Goal: Information Seeking & Learning: Learn about a topic

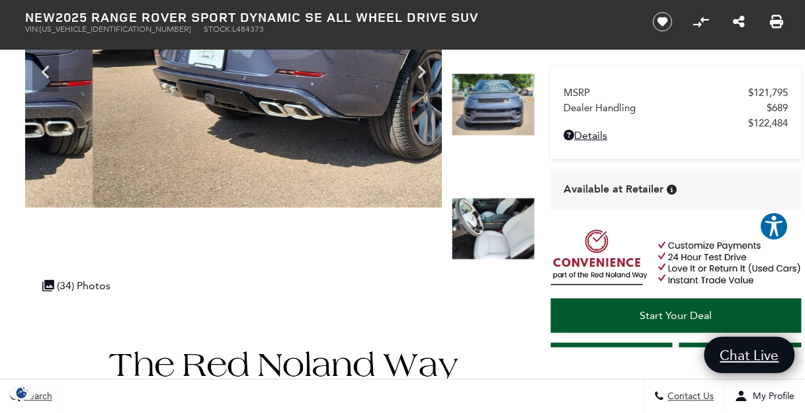
scroll to position [300, 0]
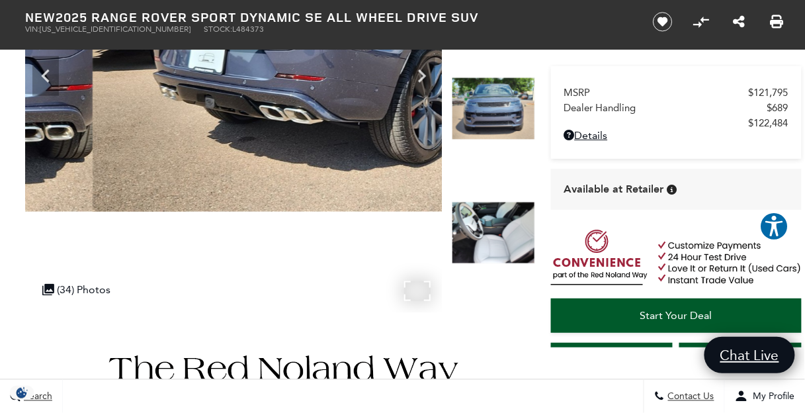
click at [297, 105] on img at bounding box center [347, 20] width 643 height 382
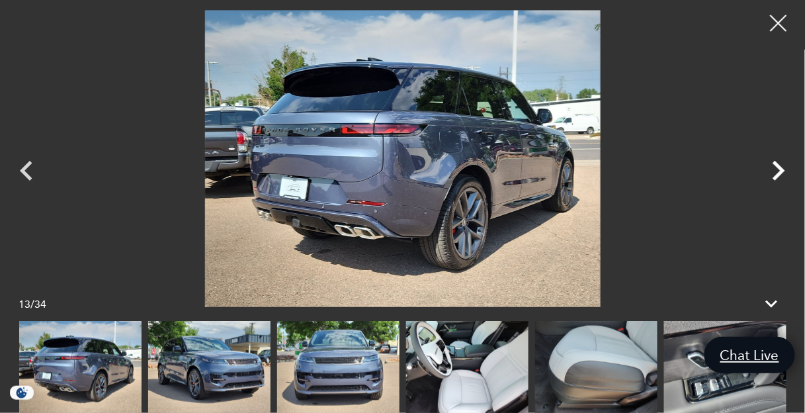
click at [773, 175] on icon "Next" at bounding box center [778, 171] width 40 height 40
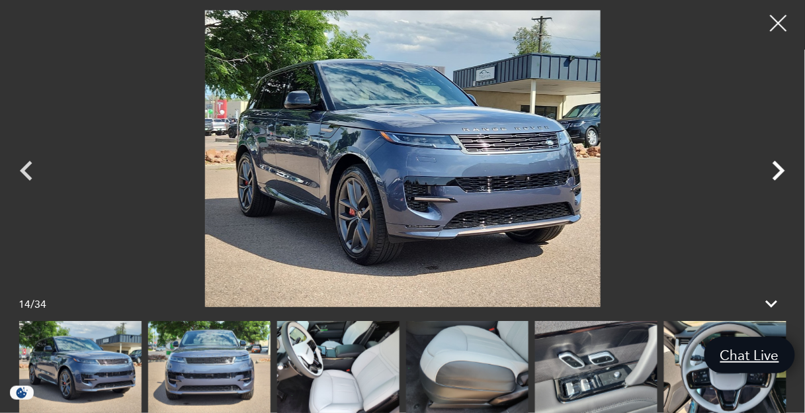
click at [773, 175] on icon "Next" at bounding box center [778, 171] width 40 height 40
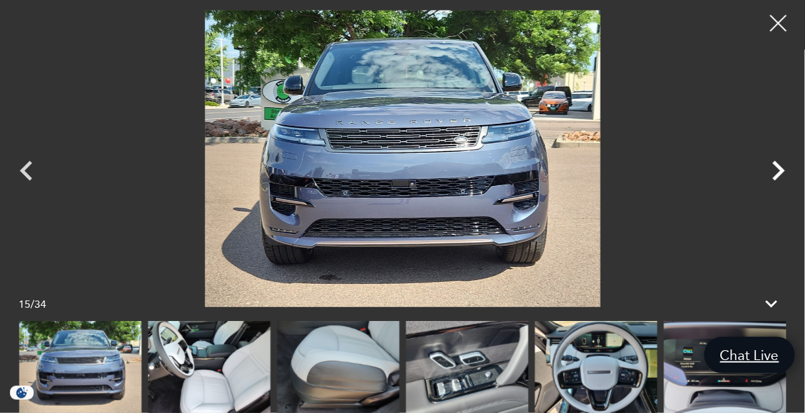
click at [773, 175] on icon "Next" at bounding box center [778, 171] width 40 height 40
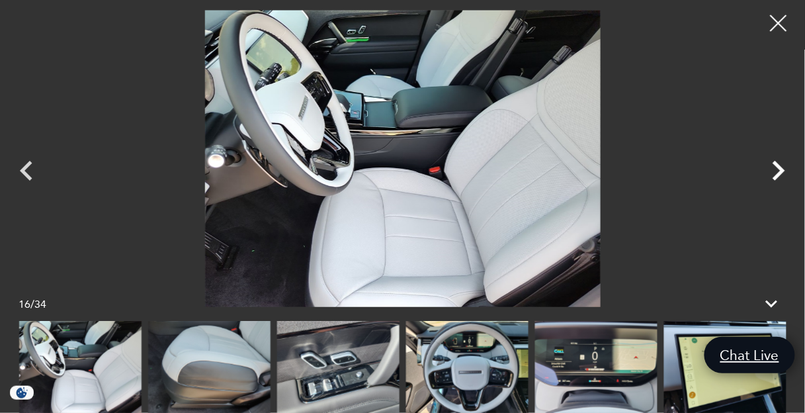
click at [773, 175] on icon "Next" at bounding box center [778, 171] width 40 height 40
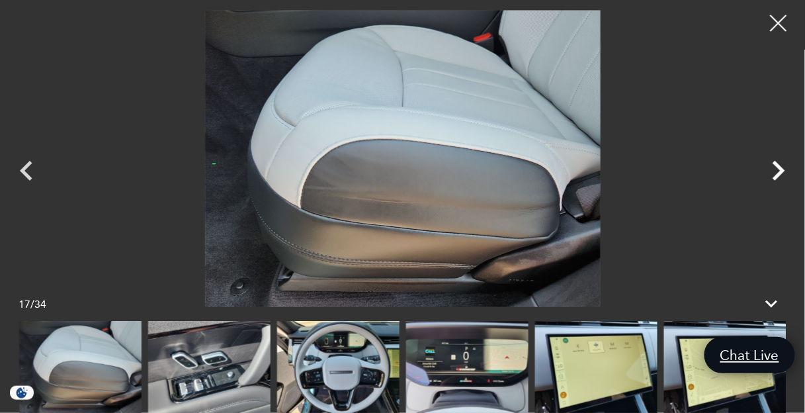
click at [773, 175] on icon "Next" at bounding box center [778, 171] width 40 height 40
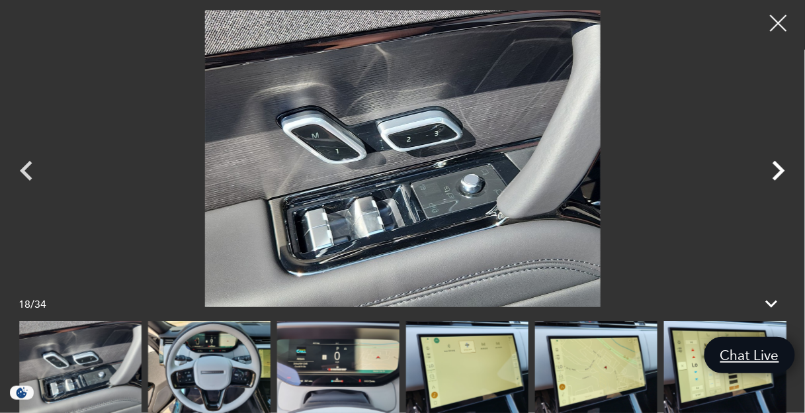
click at [773, 175] on icon "Next" at bounding box center [778, 171] width 40 height 40
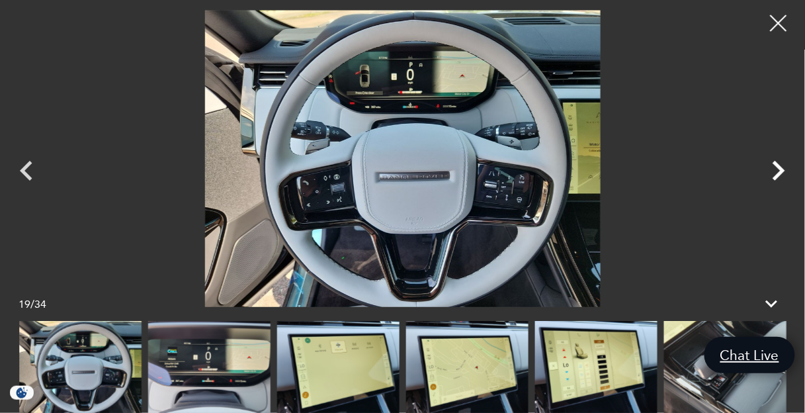
click at [773, 175] on icon "Next" at bounding box center [778, 171] width 40 height 40
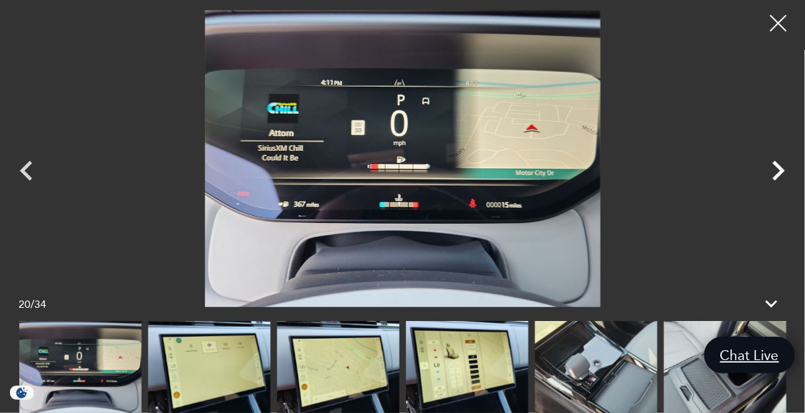
click at [773, 175] on icon "Next" at bounding box center [778, 171] width 40 height 40
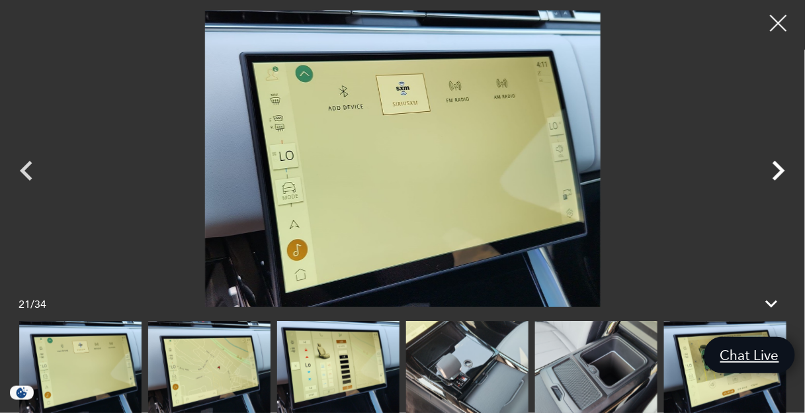
click at [773, 175] on icon "Next" at bounding box center [778, 171] width 40 height 40
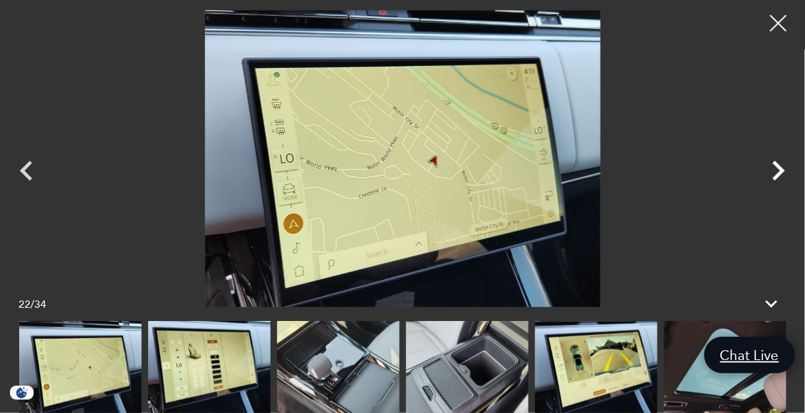
click at [773, 175] on icon "Next" at bounding box center [778, 171] width 40 height 40
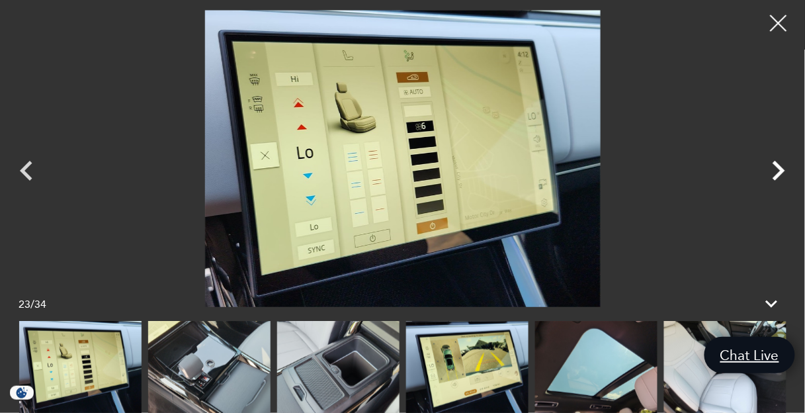
click at [773, 175] on icon "Next" at bounding box center [778, 171] width 40 height 40
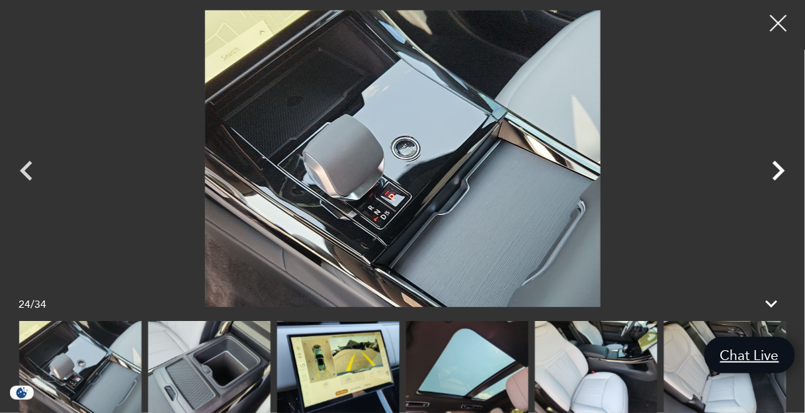
click at [773, 175] on icon "Next" at bounding box center [778, 171] width 40 height 40
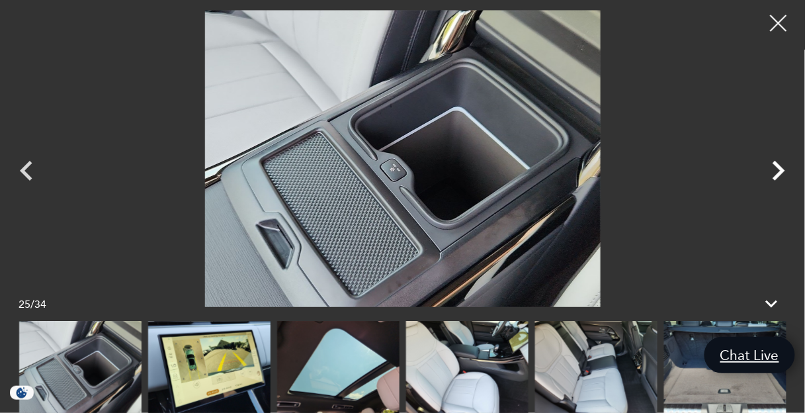
click at [773, 175] on icon "Next" at bounding box center [778, 171] width 40 height 40
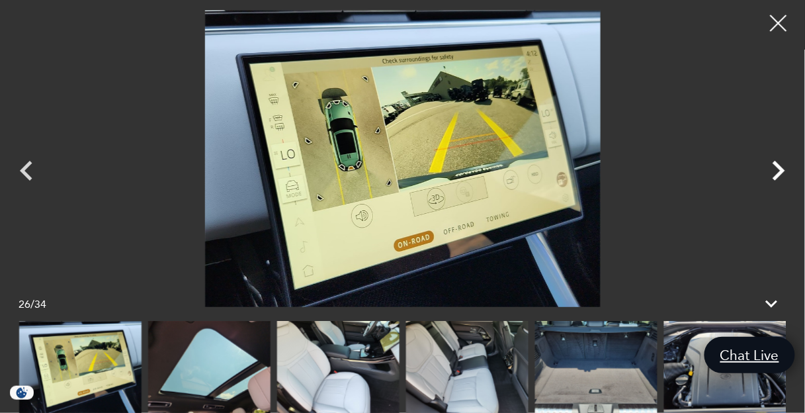
click at [773, 175] on icon "Next" at bounding box center [778, 171] width 40 height 40
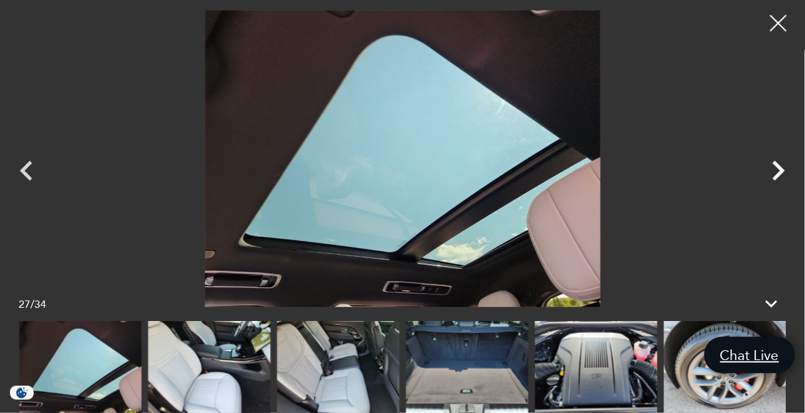
click at [773, 175] on icon "Next" at bounding box center [778, 171] width 40 height 40
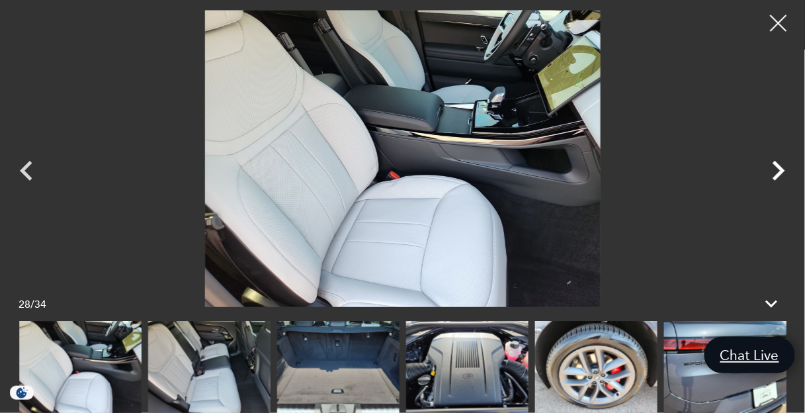
click at [773, 175] on icon "Next" at bounding box center [778, 171] width 40 height 40
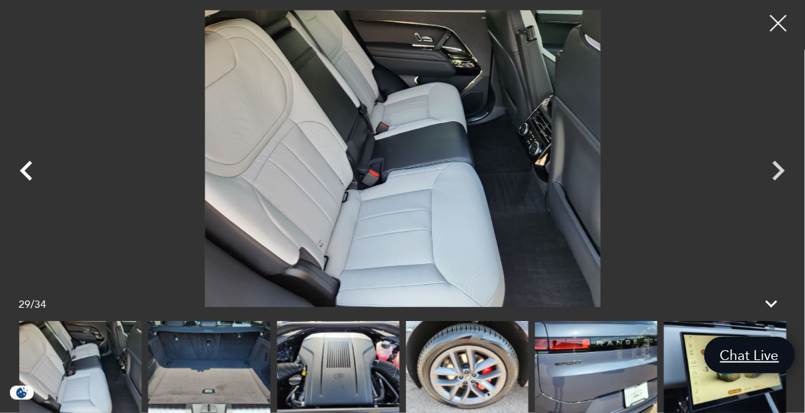
click at [26, 168] on icon "Previous" at bounding box center [26, 171] width 13 height 20
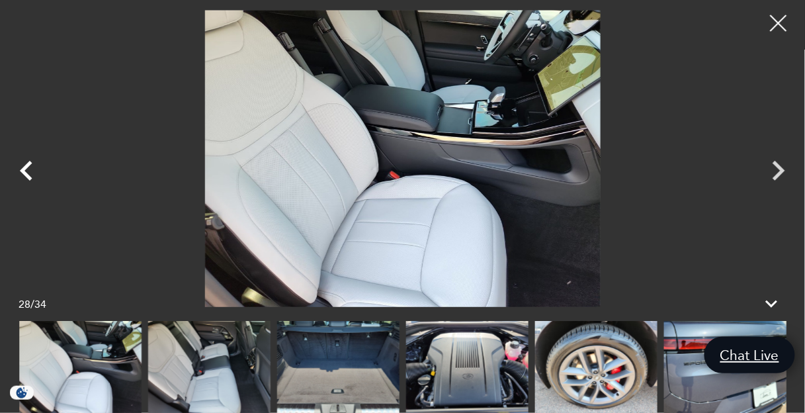
click at [26, 168] on icon "Previous" at bounding box center [26, 171] width 13 height 20
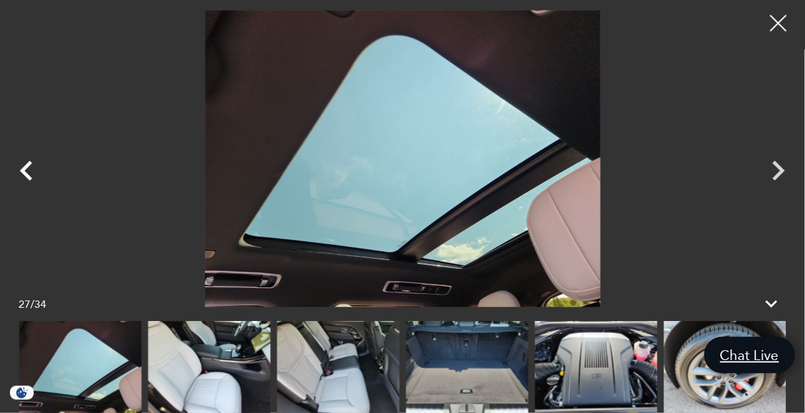
click at [26, 168] on icon "Previous" at bounding box center [26, 171] width 13 height 20
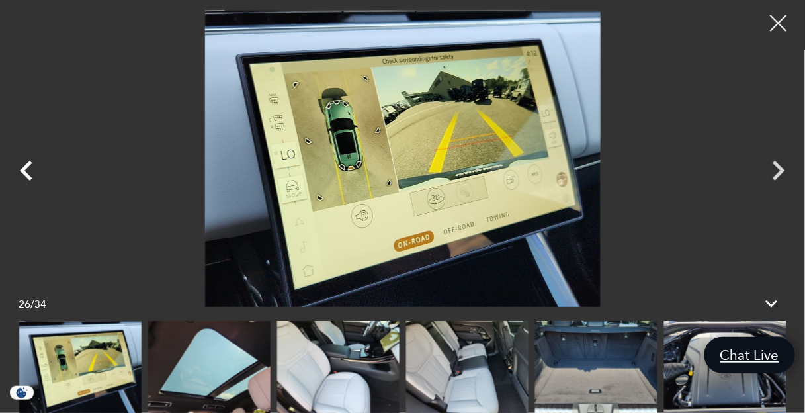
click at [26, 168] on icon "Previous" at bounding box center [26, 171] width 13 height 20
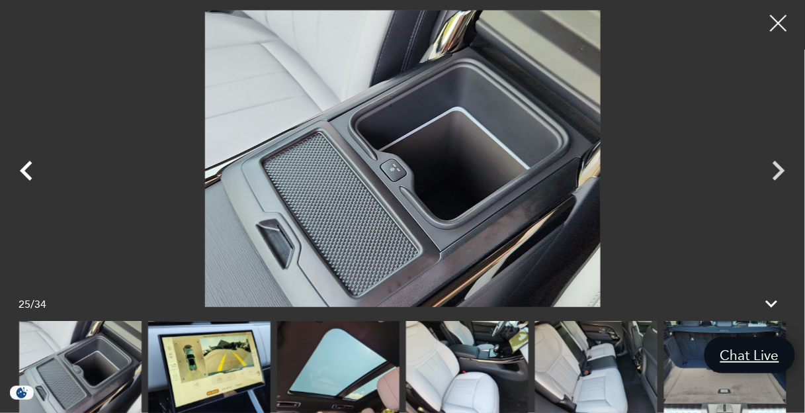
click at [26, 168] on icon "Previous" at bounding box center [26, 171] width 13 height 20
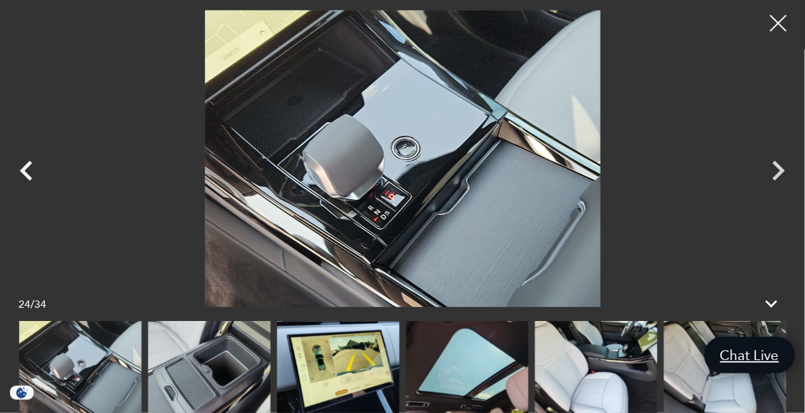
click at [26, 168] on icon "Previous" at bounding box center [26, 171] width 13 height 20
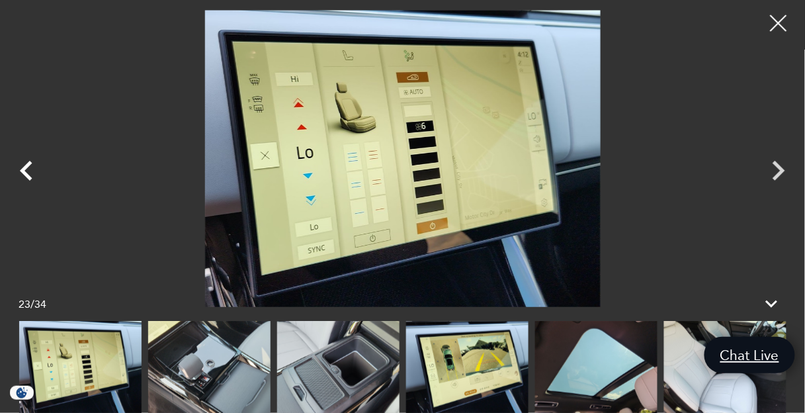
click at [26, 168] on icon "Previous" at bounding box center [26, 171] width 13 height 20
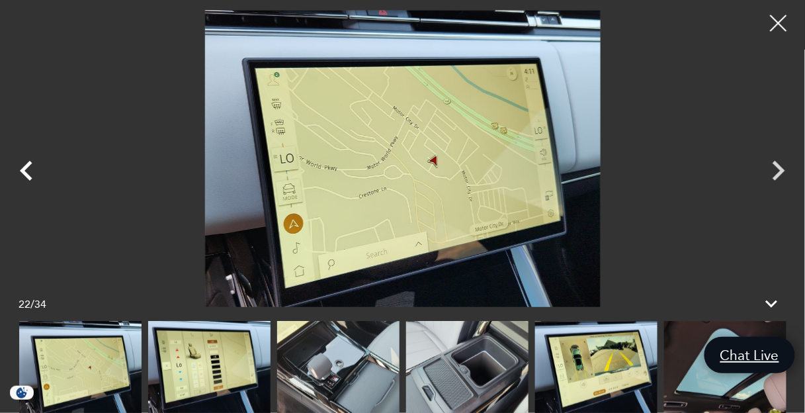
click at [26, 168] on icon "Previous" at bounding box center [26, 171] width 13 height 20
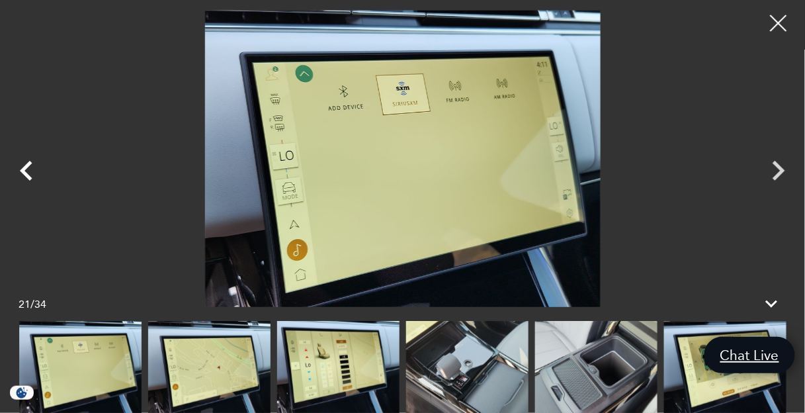
click at [26, 168] on icon "Previous" at bounding box center [26, 171] width 13 height 20
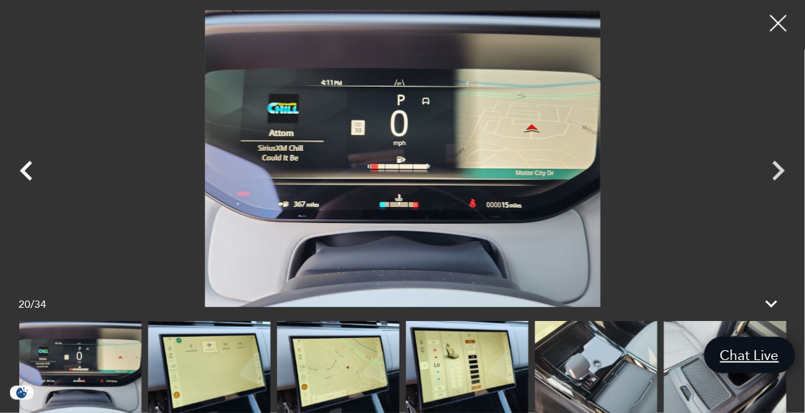
click at [26, 168] on icon "Previous" at bounding box center [26, 171] width 13 height 20
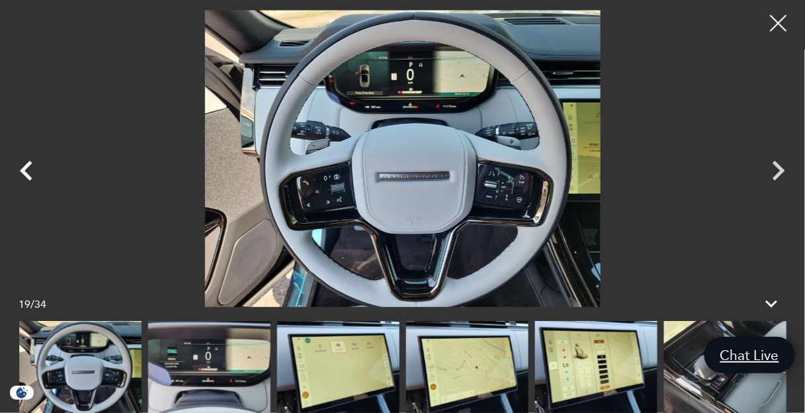
click at [26, 168] on icon "Previous" at bounding box center [26, 171] width 13 height 20
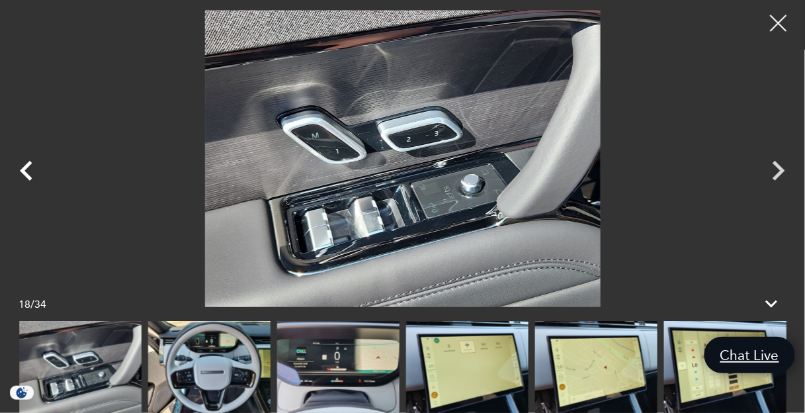
click at [26, 168] on icon "Previous" at bounding box center [26, 171] width 13 height 20
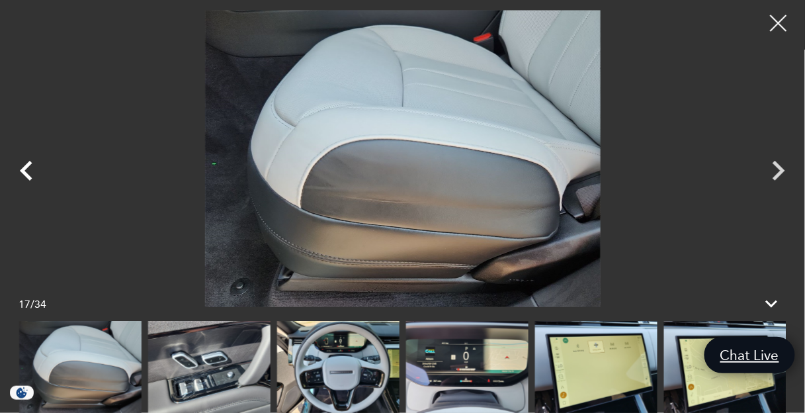
click at [26, 168] on icon "Previous" at bounding box center [26, 171] width 13 height 20
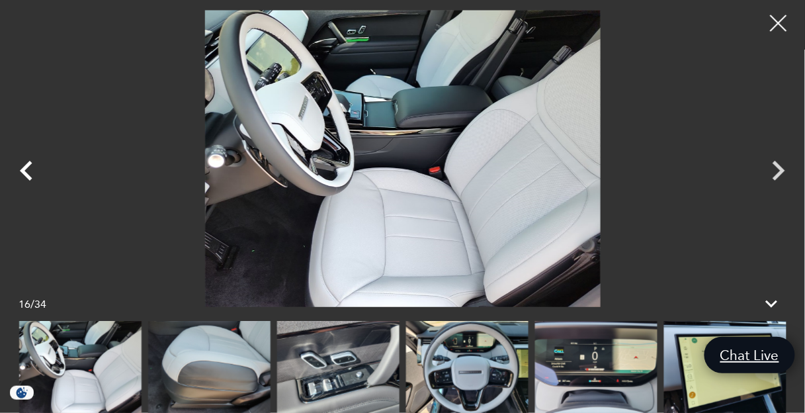
click at [26, 168] on icon "Previous" at bounding box center [26, 171] width 13 height 20
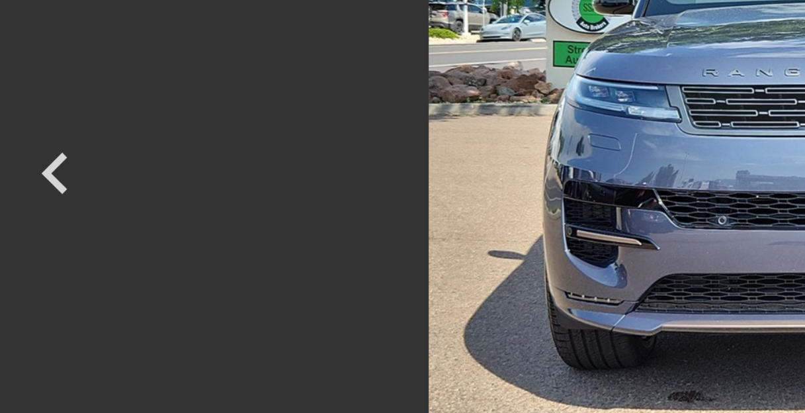
click at [374, 110] on img at bounding box center [402, 158] width 673 height 297
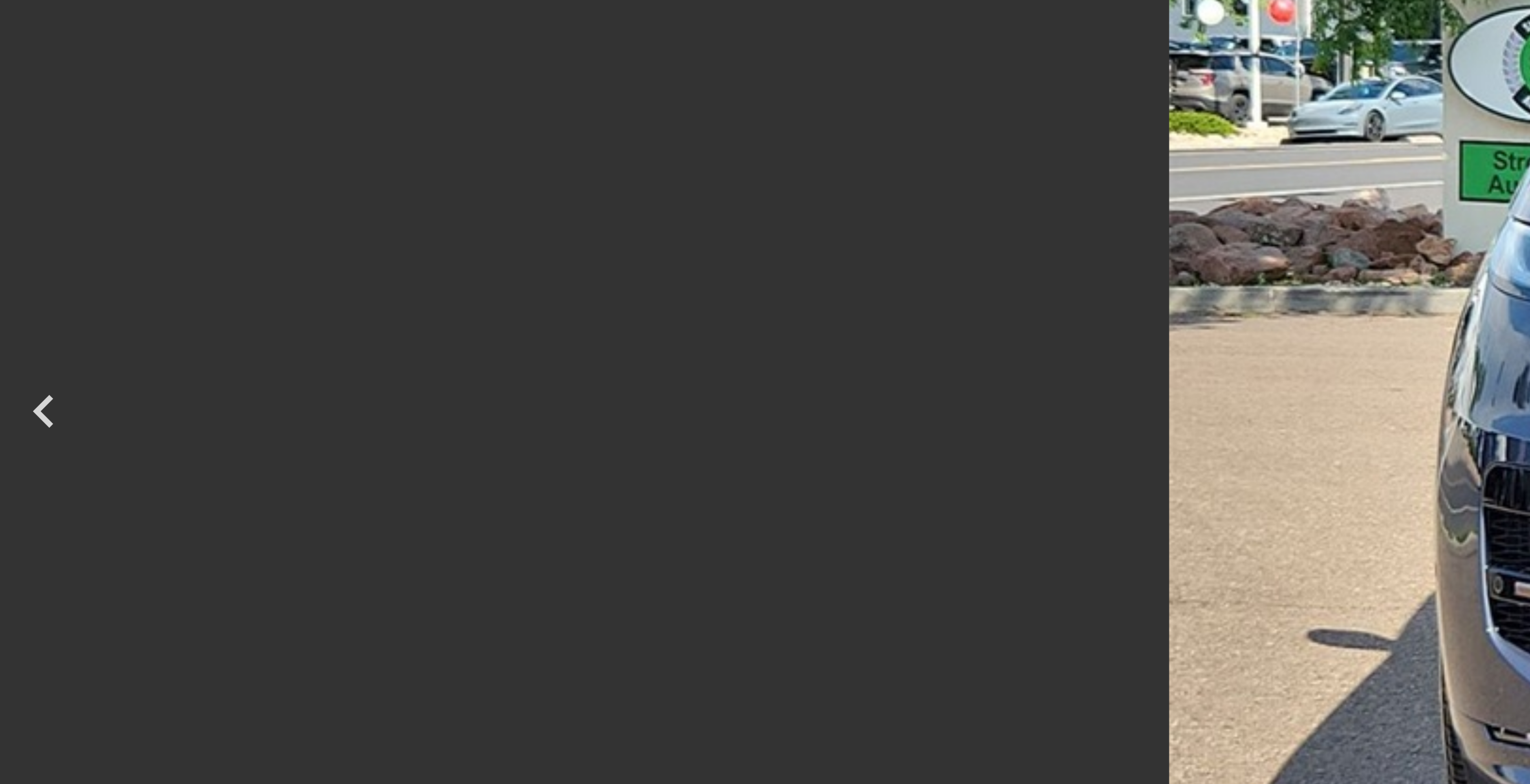
scroll to position [179, 0]
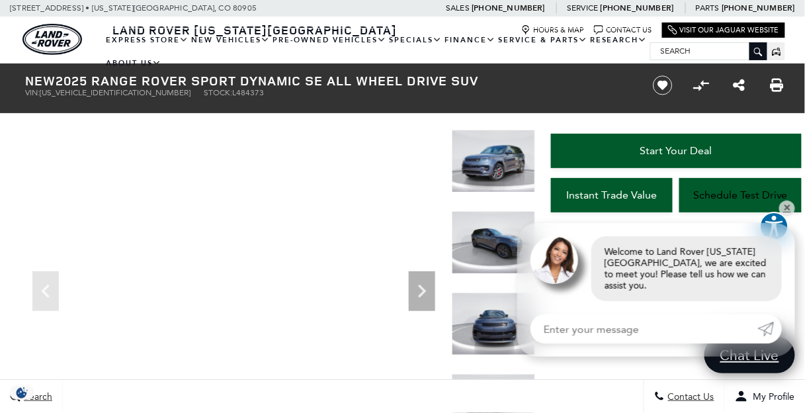
scroll to position [254, 0]
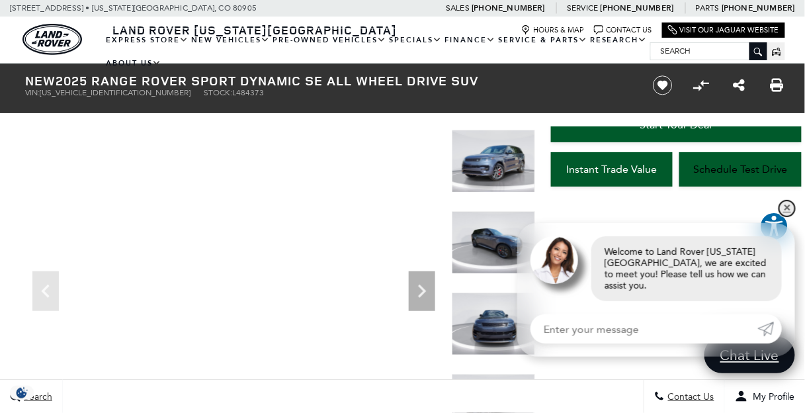
click at [784, 216] on link "✕" at bounding box center [787, 208] width 16 height 16
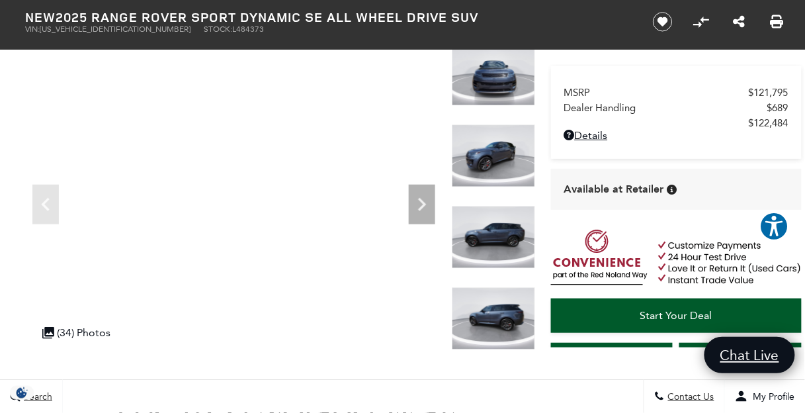
scroll to position [0, 0]
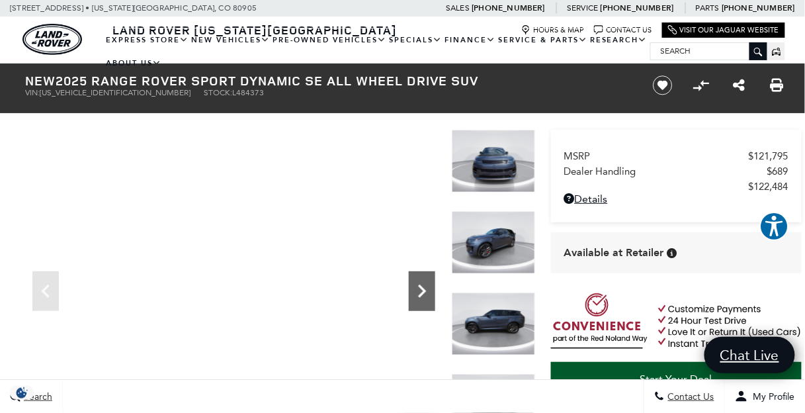
click at [424, 291] on icon "Next" at bounding box center [422, 290] width 8 height 13
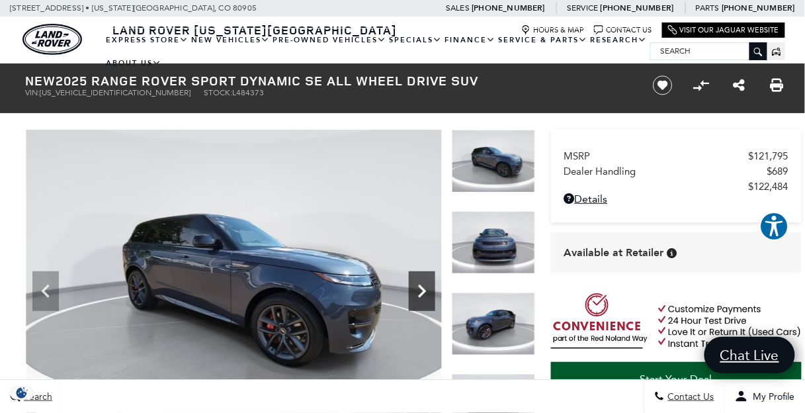
click at [424, 291] on icon "Next" at bounding box center [422, 290] width 8 height 13
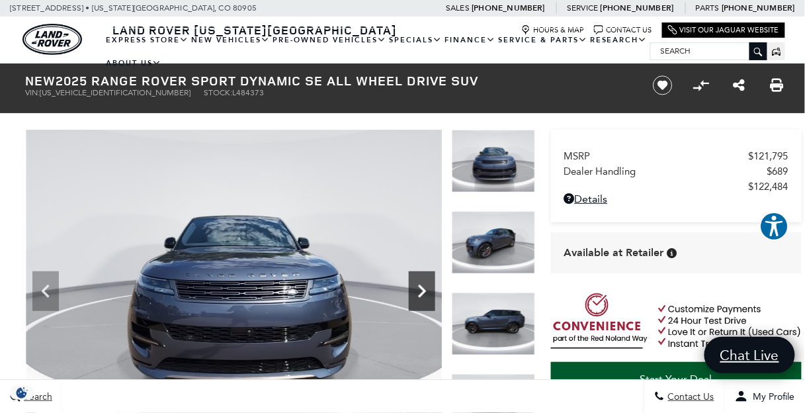
click at [424, 291] on icon "Next" at bounding box center [422, 290] width 8 height 13
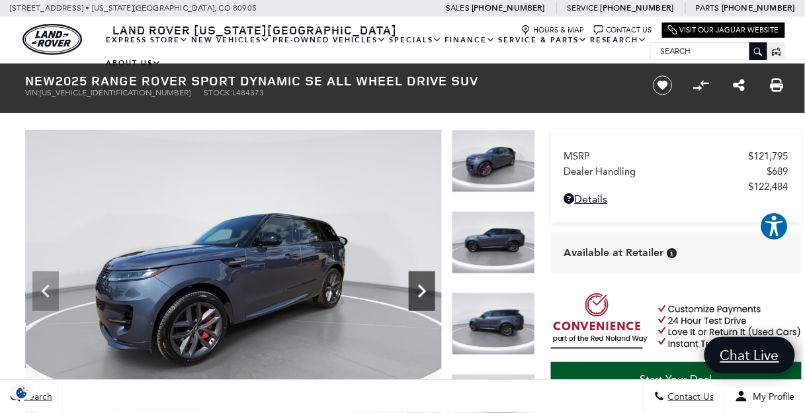
click at [424, 291] on icon "Next" at bounding box center [422, 290] width 8 height 13
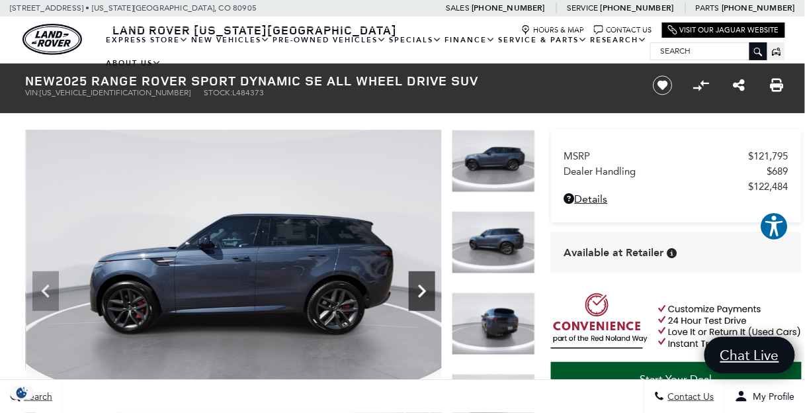
click at [419, 290] on icon "Next" at bounding box center [422, 291] width 26 height 26
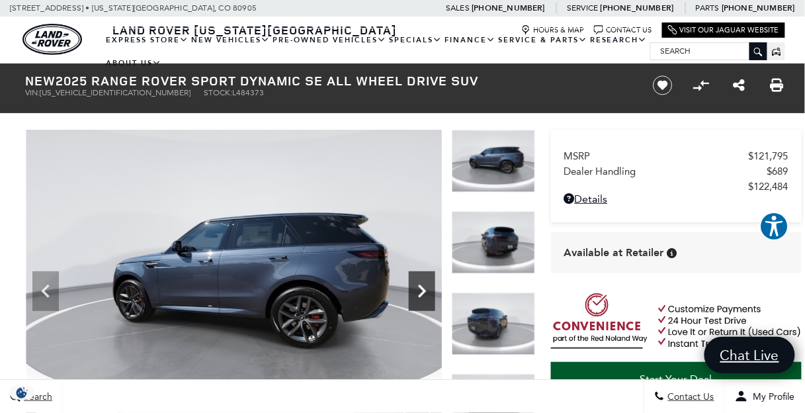
click at [419, 290] on icon "Next" at bounding box center [422, 291] width 26 height 26
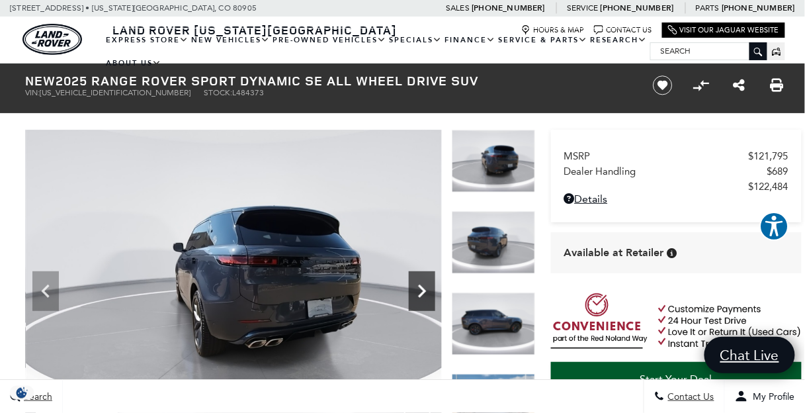
click at [419, 290] on icon "Next" at bounding box center [422, 291] width 26 height 26
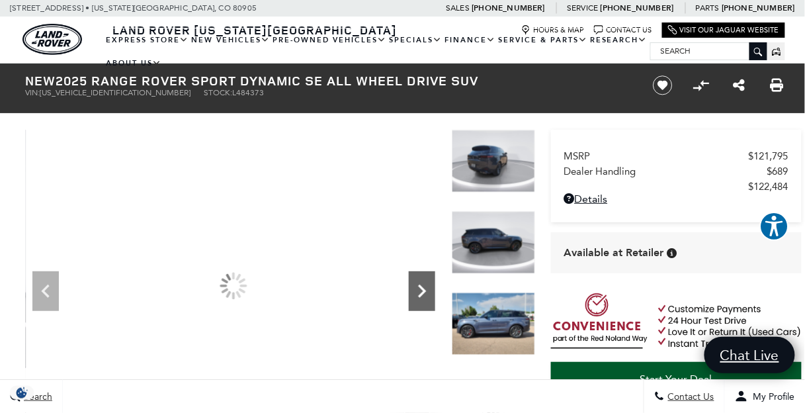
click at [419, 290] on icon "Next" at bounding box center [422, 291] width 26 height 26
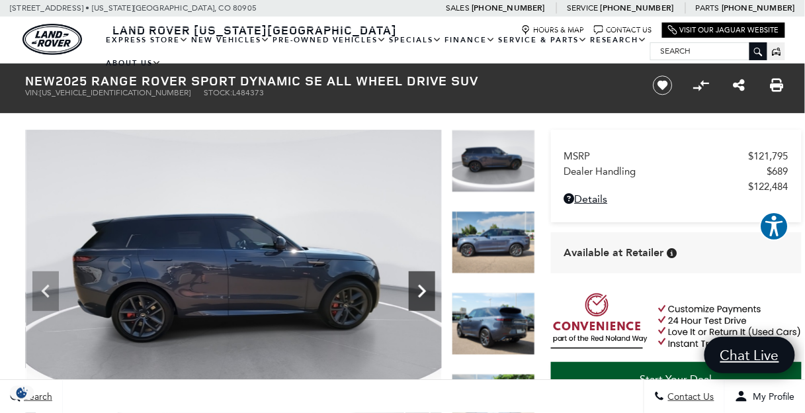
click at [419, 290] on icon "Next" at bounding box center [422, 291] width 26 height 26
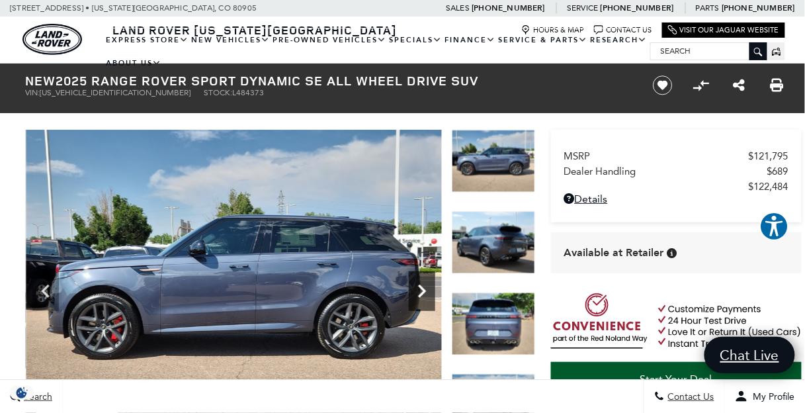
click at [419, 290] on icon "Next" at bounding box center [422, 291] width 26 height 26
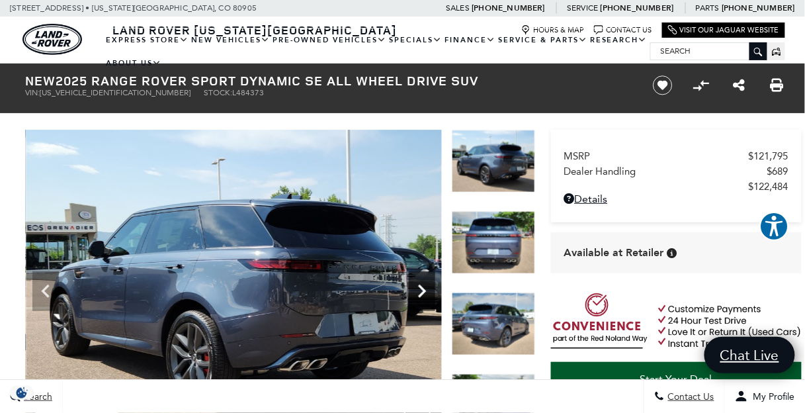
click at [419, 290] on icon "Next" at bounding box center [422, 291] width 26 height 26
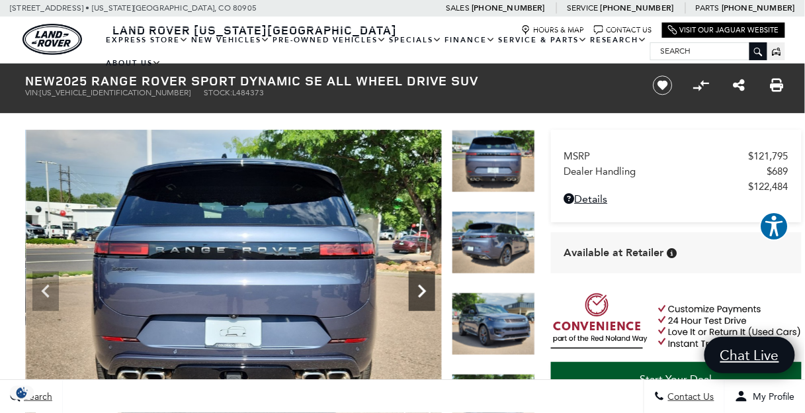
click at [419, 290] on icon "Next" at bounding box center [422, 291] width 26 height 26
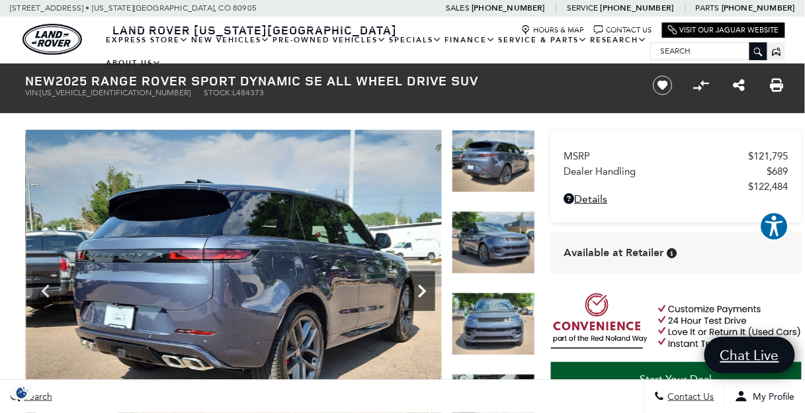
click at [419, 290] on icon "Next" at bounding box center [422, 291] width 26 height 26
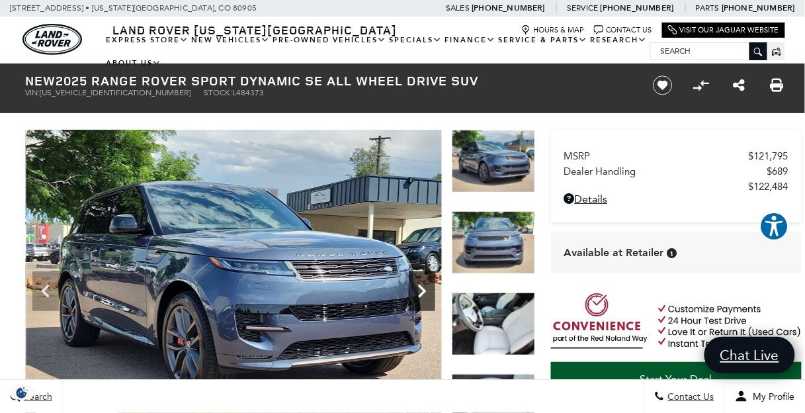
click at [419, 290] on icon "Next" at bounding box center [422, 291] width 26 height 26
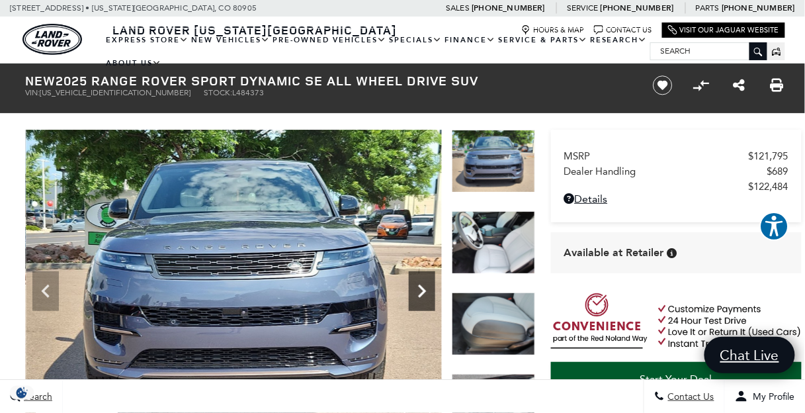
click at [419, 290] on icon "Next" at bounding box center [422, 291] width 26 height 26
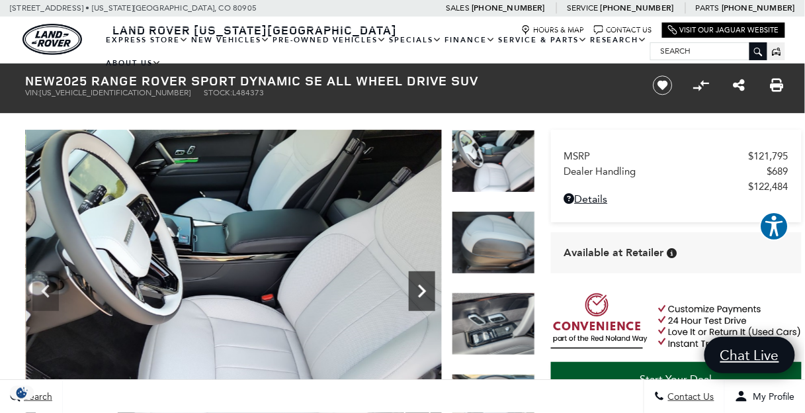
click at [419, 290] on icon "Next" at bounding box center [422, 291] width 26 height 26
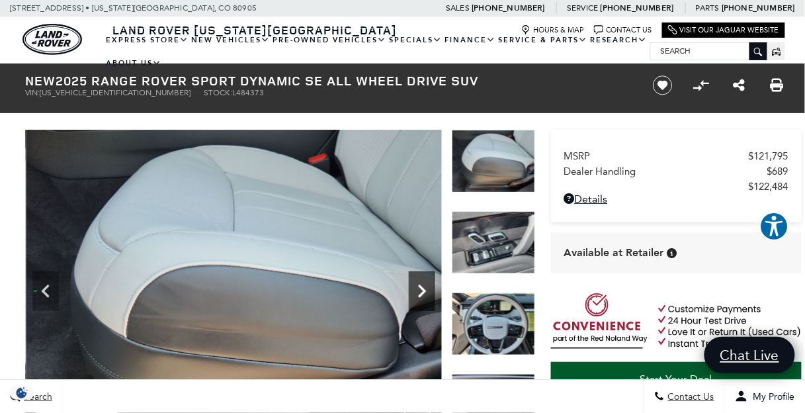
click at [419, 290] on icon "Next" at bounding box center [422, 291] width 26 height 26
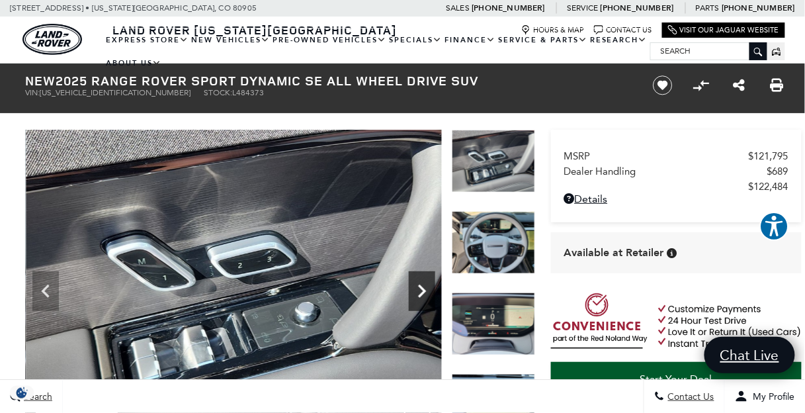
click at [419, 290] on icon "Next" at bounding box center [422, 291] width 26 height 26
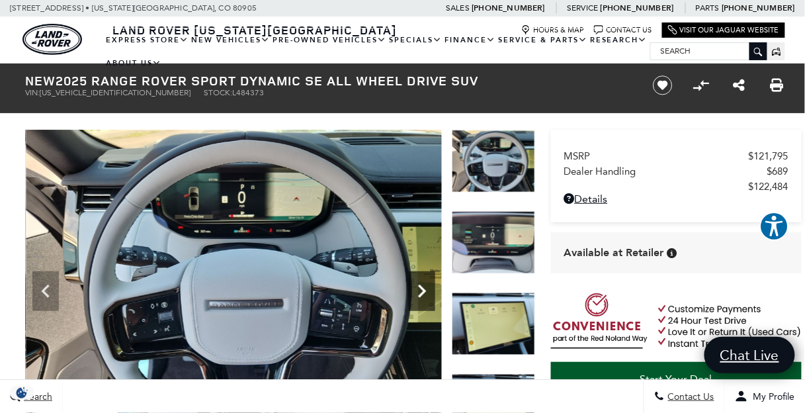
click at [419, 290] on icon "Next" at bounding box center [422, 291] width 26 height 26
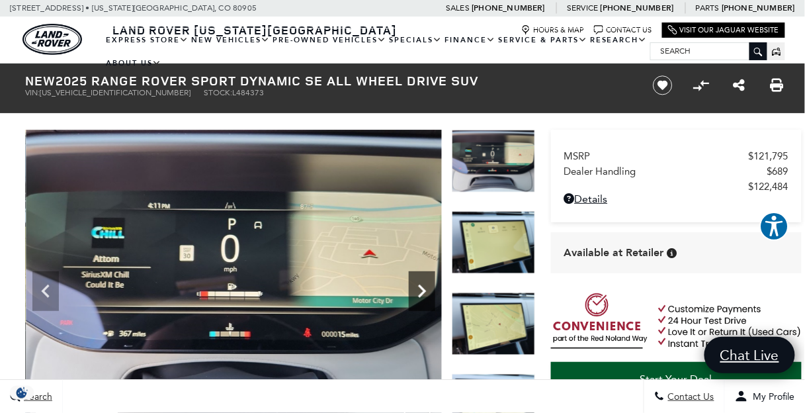
click at [419, 290] on icon "Next" at bounding box center [422, 291] width 26 height 26
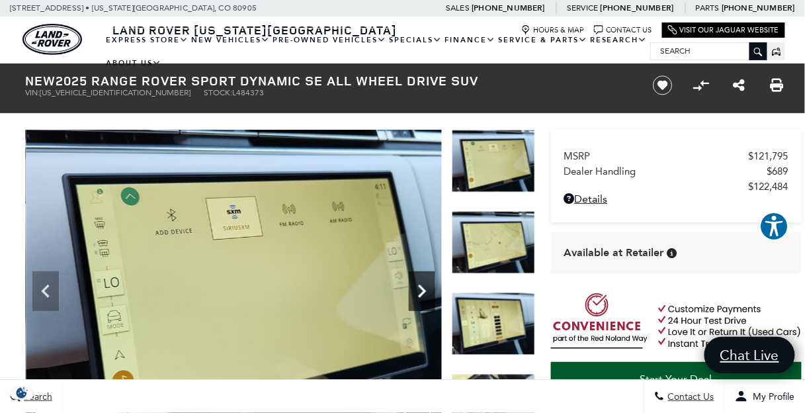
click at [419, 290] on icon "Next" at bounding box center [422, 291] width 26 height 26
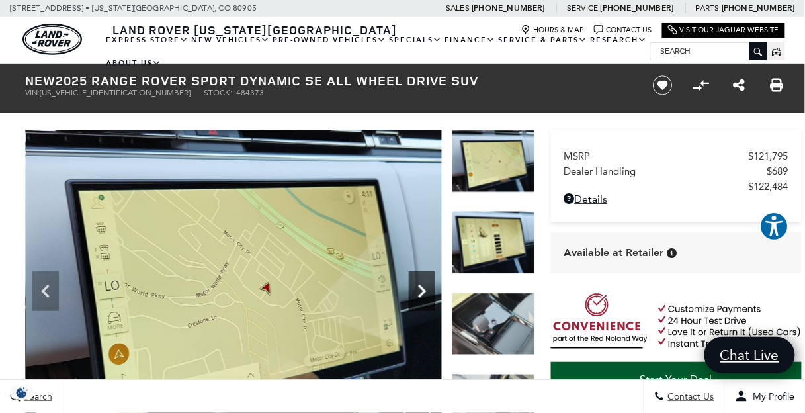
click at [419, 290] on icon "Next" at bounding box center [422, 291] width 26 height 26
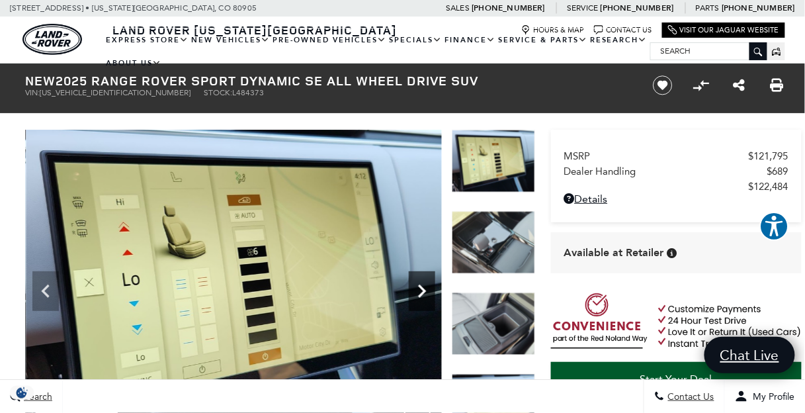
click at [419, 290] on icon "Next" at bounding box center [422, 291] width 26 height 26
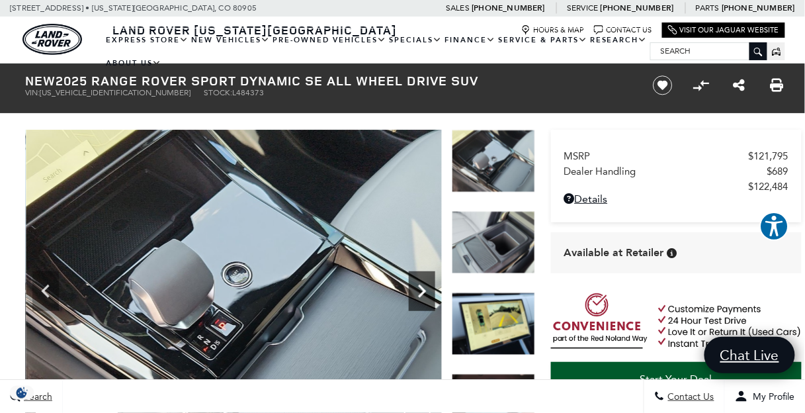
click at [419, 290] on icon "Next" at bounding box center [422, 291] width 26 height 26
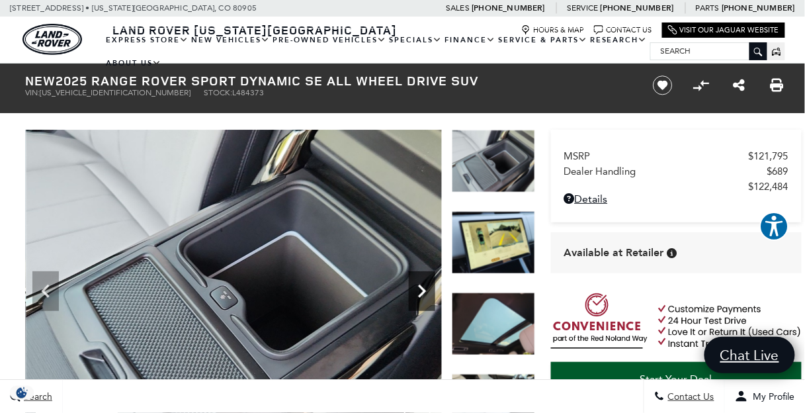
click at [419, 290] on icon "Next" at bounding box center [422, 291] width 26 height 26
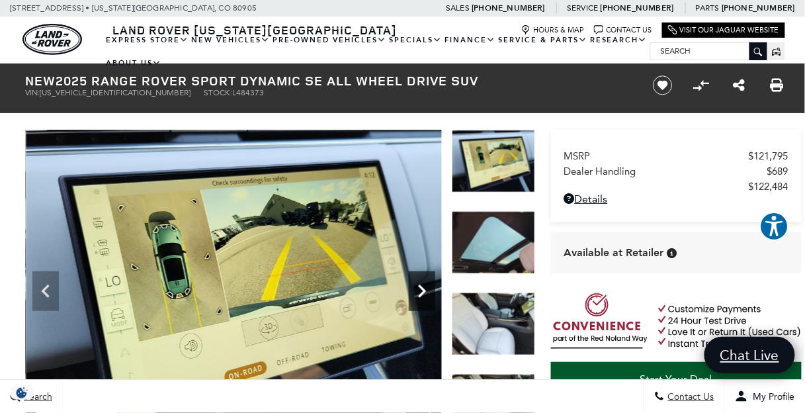
click at [419, 290] on icon "Next" at bounding box center [422, 291] width 26 height 26
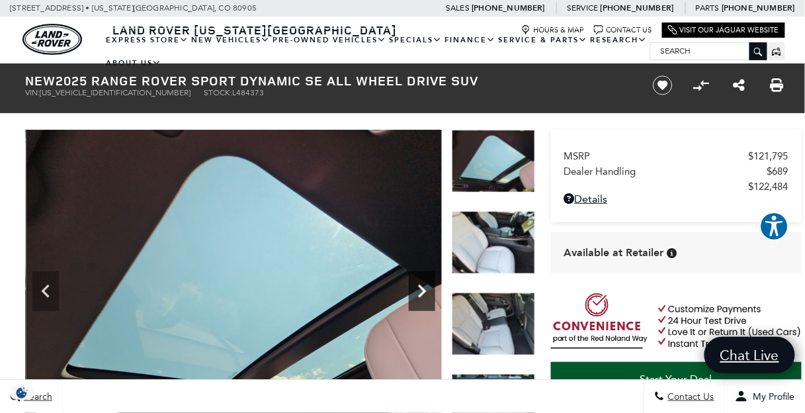
click at [419, 290] on icon "Next" at bounding box center [422, 291] width 26 height 26
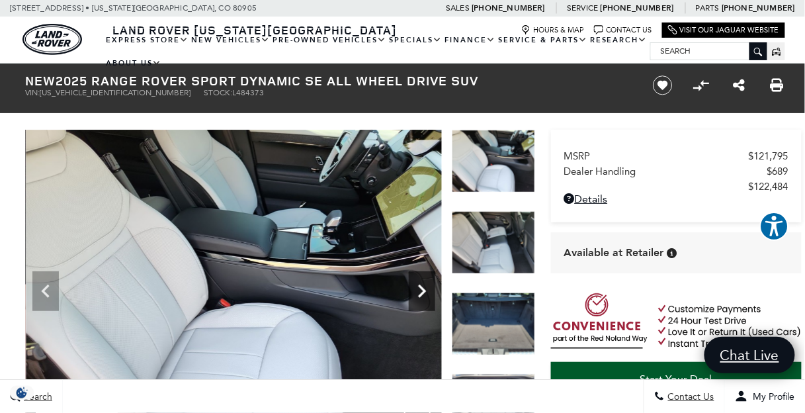
click at [419, 290] on icon "Next" at bounding box center [422, 291] width 26 height 26
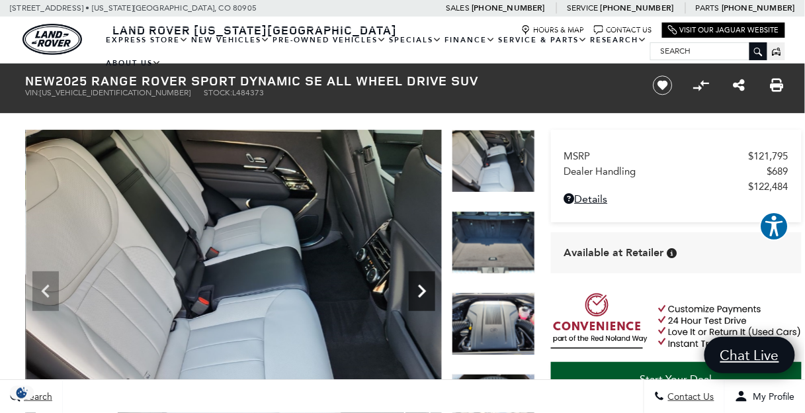
click at [419, 290] on icon "Next" at bounding box center [422, 291] width 26 height 26
